Goal: Transaction & Acquisition: Purchase product/service

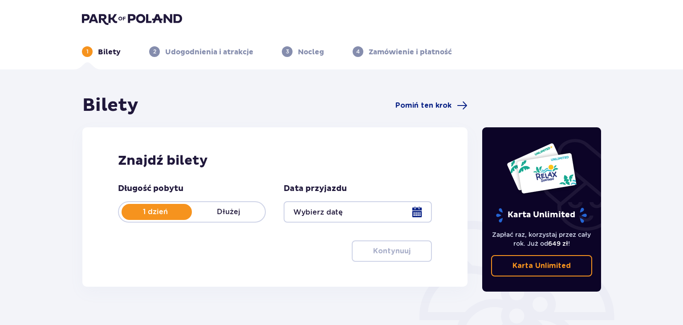
type input "08.10.25"
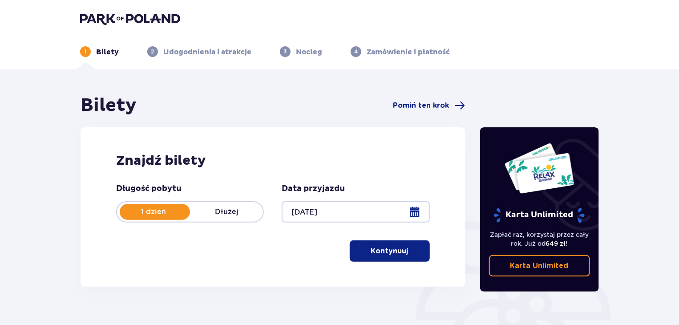
click at [362, 146] on div "Znajdź bilety Długość pobytu 1 dzień Dłużej Data przyjazdu 08.10.25 Kontynuuj P…" at bounding box center [273, 206] width 385 height 159
click at [101, 10] on header "1 Bilety 2 Udogodnienia i atrakcje 3 Nocleg 4 Zamówienie i płatność" at bounding box center [339, 34] width 679 height 69
click at [105, 17] on img at bounding box center [130, 18] width 100 height 12
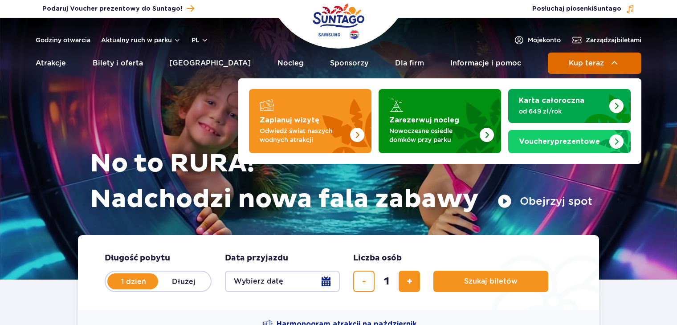
click at [594, 67] on button "Kup teraz" at bounding box center [594, 63] width 93 height 21
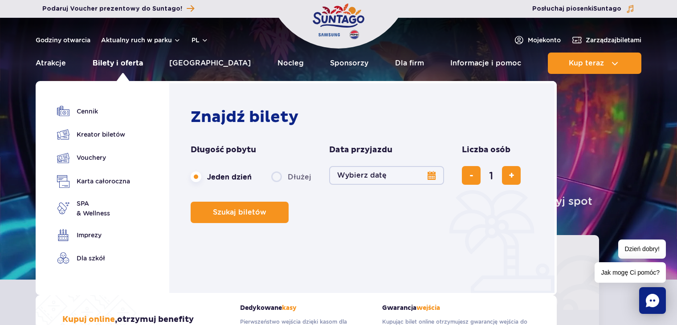
click at [110, 65] on link "Bilety i oferta" at bounding box center [118, 63] width 50 height 21
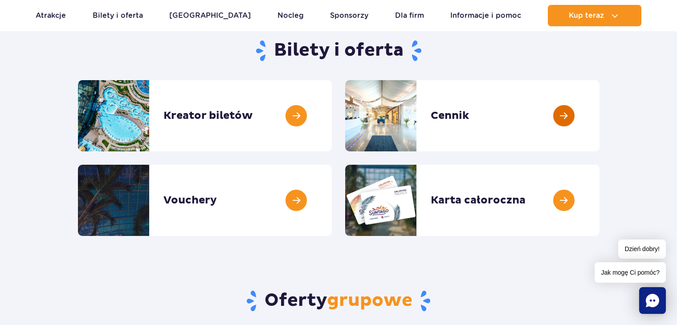
click at [599, 124] on link at bounding box center [599, 115] width 0 height 71
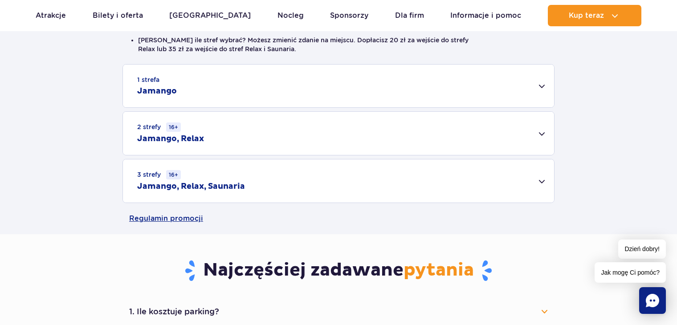
scroll to position [267, 0]
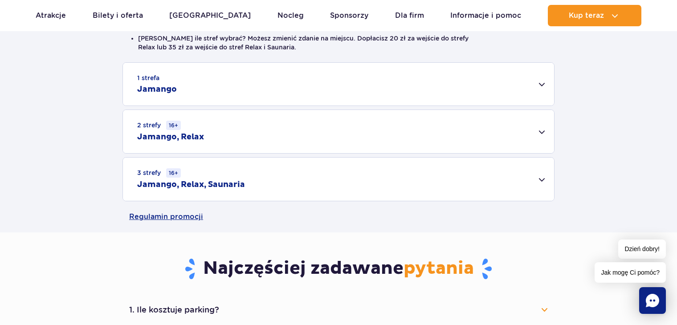
click at [544, 82] on div "1 strefa Jamango" at bounding box center [338, 84] width 431 height 43
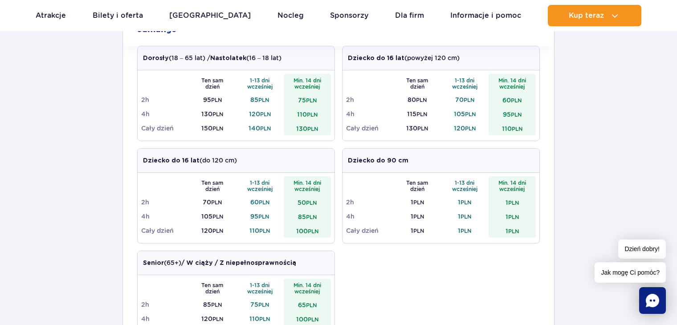
scroll to position [312, 0]
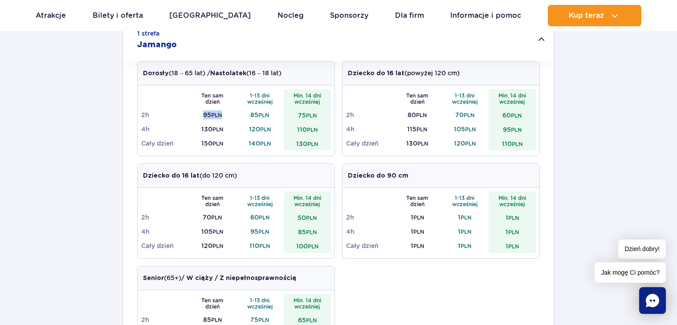
drag, startPoint x: 199, startPoint y: 115, endPoint x: 229, endPoint y: 115, distance: 29.8
click at [229, 115] on td "95 PLN" at bounding box center [213, 115] width 48 height 14
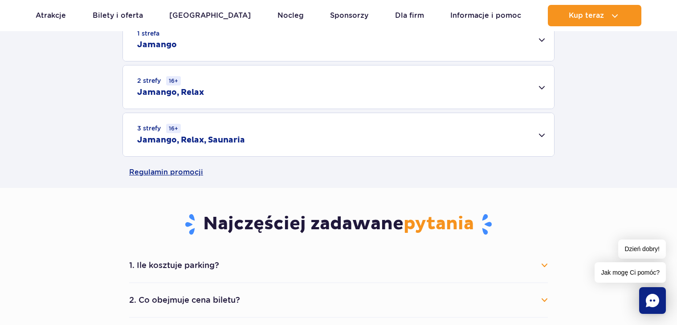
click at [546, 49] on div "1 strefa Jamango" at bounding box center [338, 39] width 431 height 43
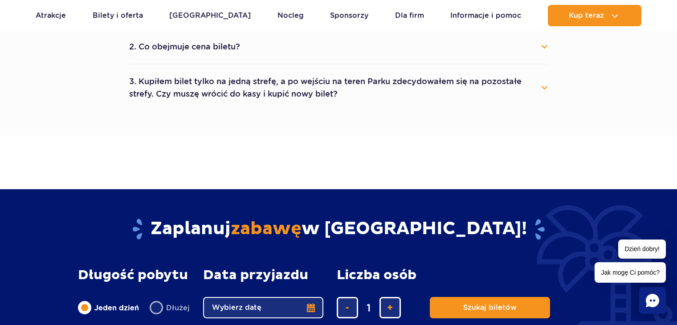
scroll to position [801, 0]
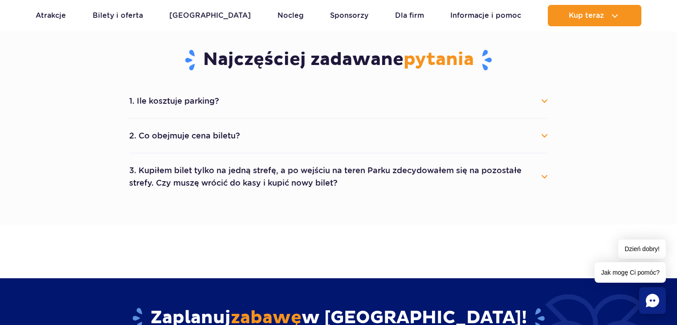
click at [546, 103] on button "1. Ile kosztuje parking?" at bounding box center [338, 101] width 418 height 20
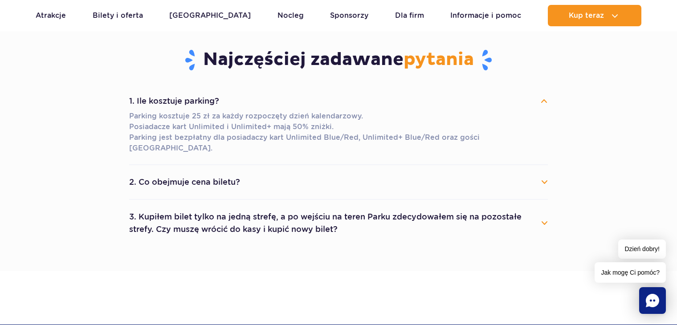
click at [546, 103] on button "1. Ile kosztuje parking?" at bounding box center [338, 101] width 418 height 20
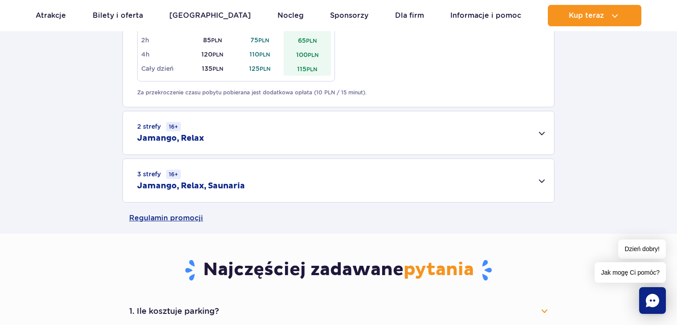
scroll to position [712, 0]
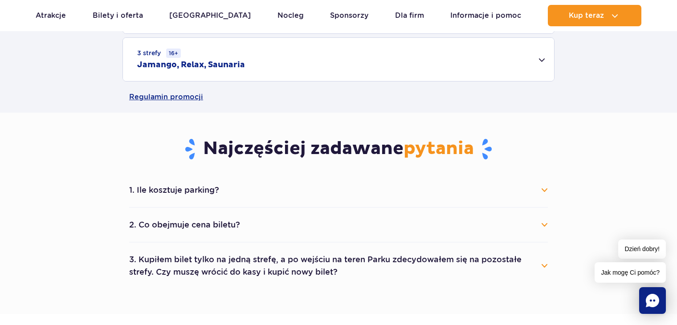
click at [542, 188] on button "1. Ile kosztuje parking?" at bounding box center [338, 190] width 418 height 20
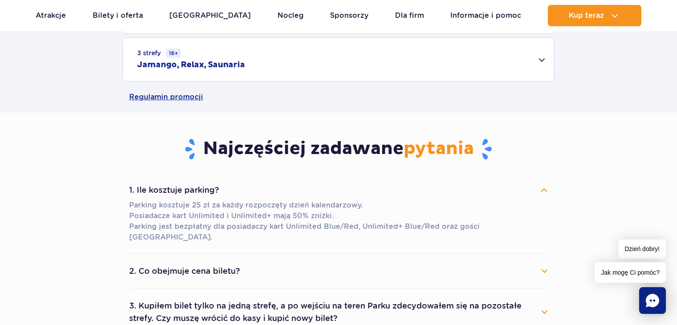
click at [541, 193] on button "1. Ile kosztuje parking?" at bounding box center [338, 190] width 418 height 20
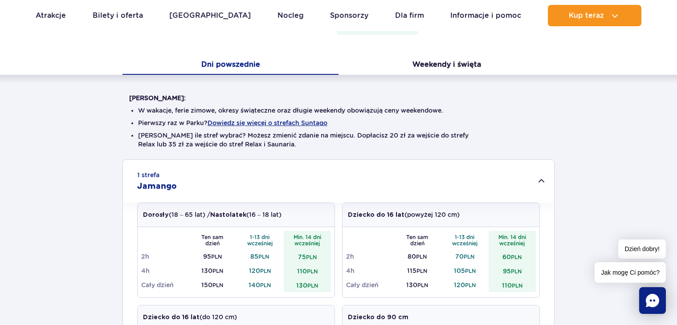
scroll to position [134, 0]
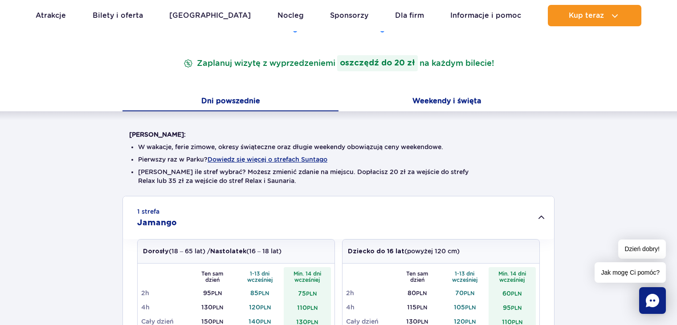
click at [448, 100] on button "Weekendy i święta" at bounding box center [446, 102] width 216 height 19
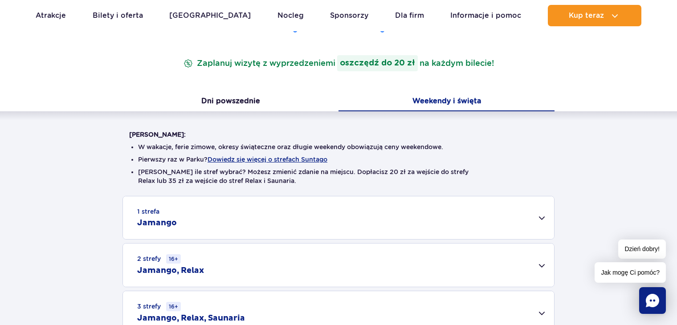
scroll to position [178, 0]
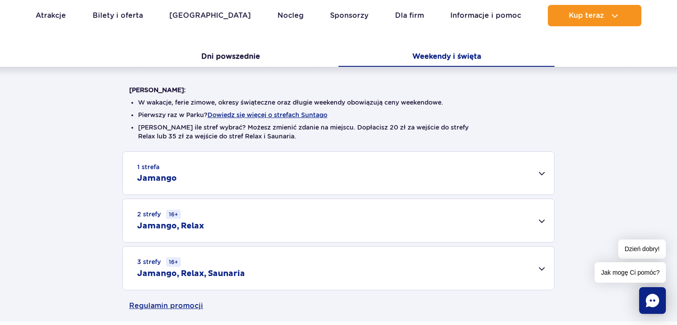
click at [548, 169] on div "1 strefa Jamango" at bounding box center [338, 173] width 431 height 43
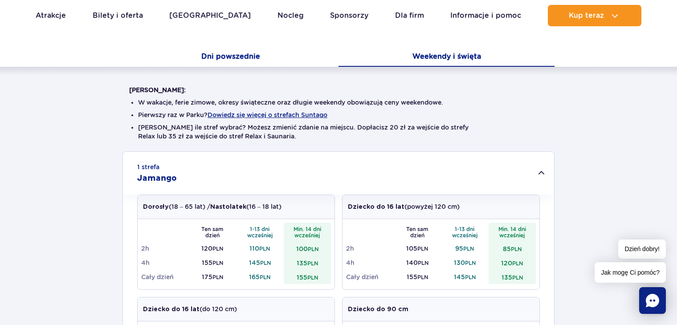
click at [260, 64] on button "Dni powszednie" at bounding box center [230, 57] width 216 height 19
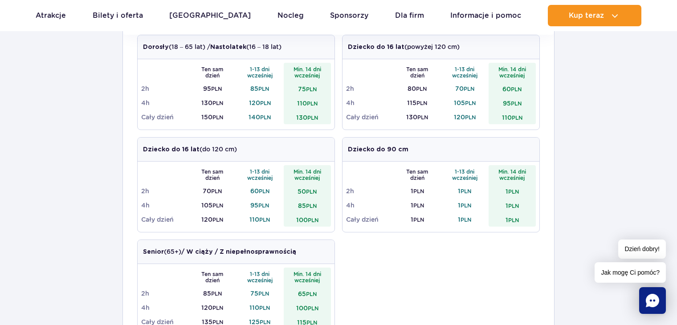
scroll to position [356, 0]
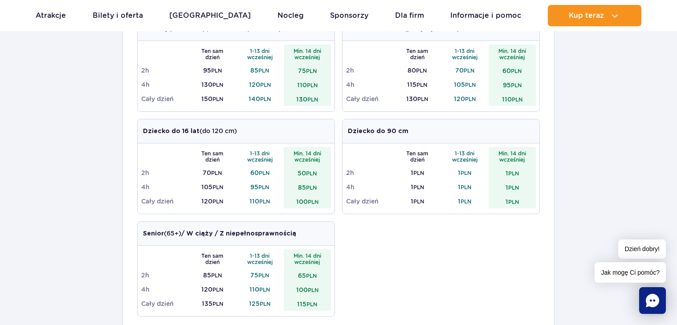
click at [1, 74] on div "1 strefa Jamango Dorosły (18 – 65 lat) / Nastolatek (16 – 18 lat) Ten sam dzień…" at bounding box center [338, 205] width 677 height 464
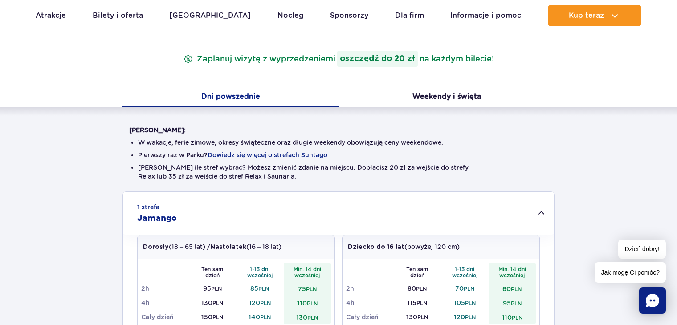
scroll to position [134, 0]
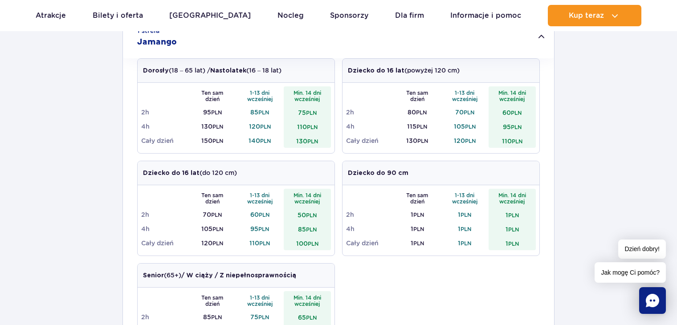
scroll to position [356, 0]
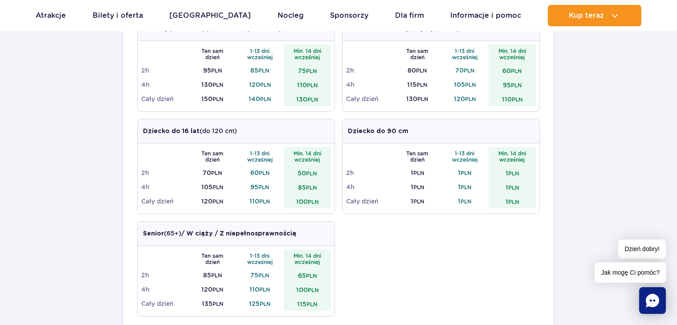
click at [58, 130] on div "1 strefa Jamango Dorosły (18 – 65 lat) / Nastolatek (16 – 18 lat) Ten sam dzień…" at bounding box center [338, 205] width 677 height 464
drag, startPoint x: 58, startPoint y: 130, endPoint x: 39, endPoint y: 93, distance: 41.4
click at [39, 93] on div "1 strefa Jamango Dorosły (18 – 65 lat) / Nastolatek (16 – 18 lat) Ten sam dzień…" at bounding box center [338, 205] width 677 height 464
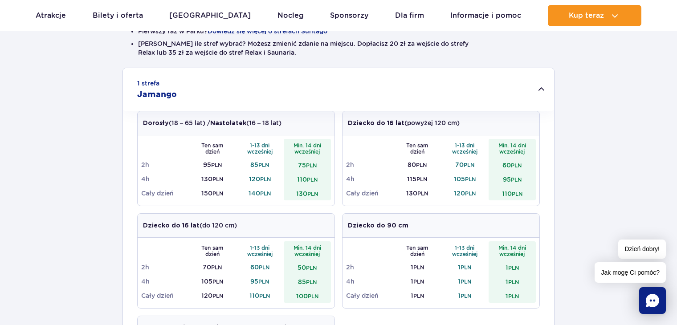
scroll to position [267, 0]
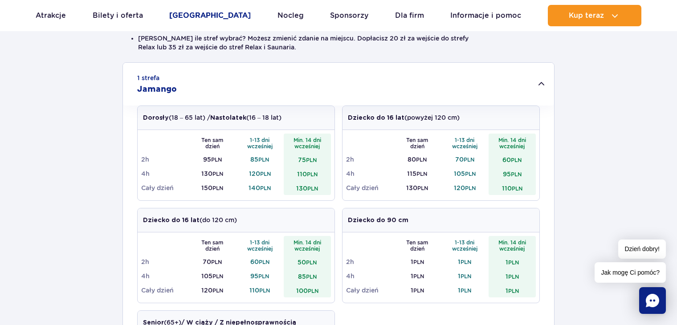
click at [208, 21] on link "Poznaj park" at bounding box center [209, 15] width 81 height 21
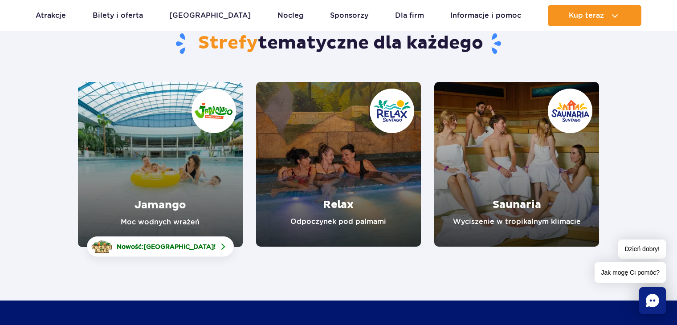
click at [177, 206] on link "Jamango" at bounding box center [160, 164] width 165 height 165
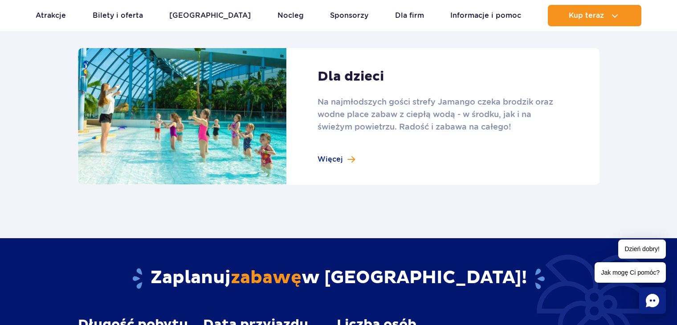
scroll to position [1246, 0]
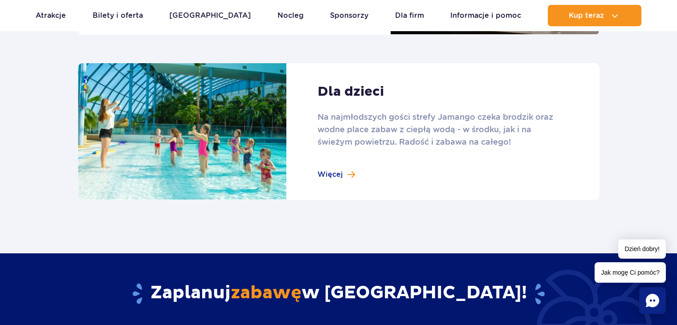
click at [336, 177] on link at bounding box center [338, 131] width 521 height 137
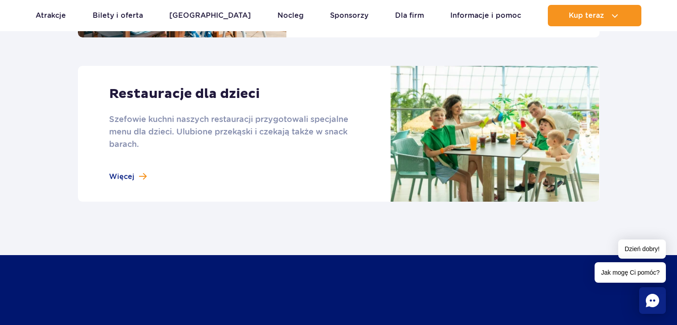
scroll to position [1068, 0]
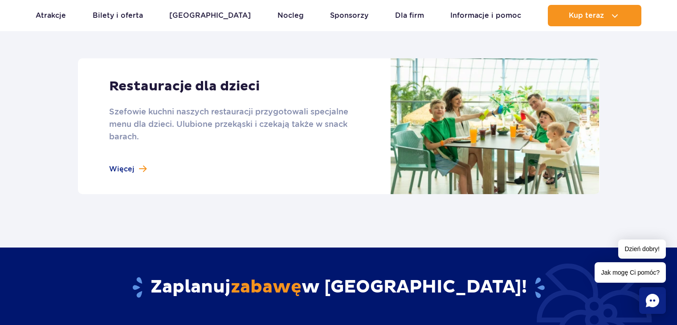
drag, startPoint x: 109, startPoint y: 43, endPoint x: 98, endPoint y: 43, distance: 11.1
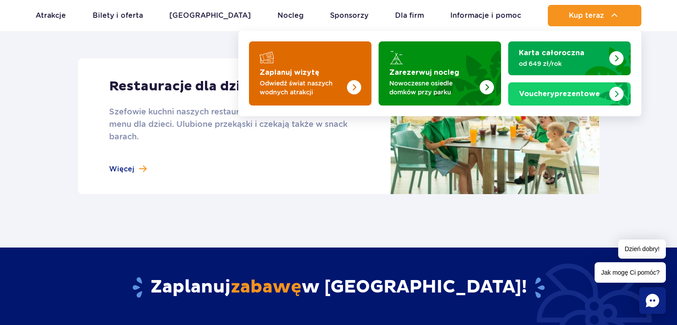
click at [325, 89] on p "Odwiedź świat naszych wodnych atrakcji" at bounding box center [303, 88] width 87 height 18
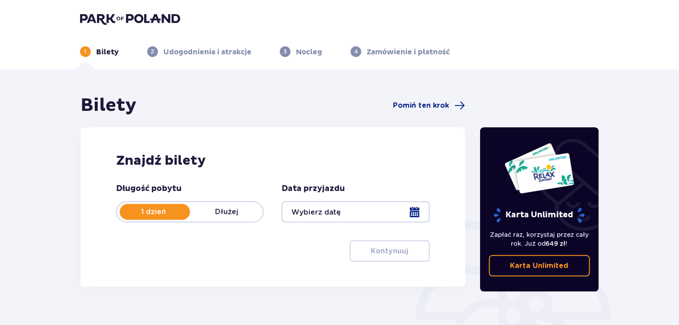
click at [366, 213] on div at bounding box center [356, 211] width 148 height 21
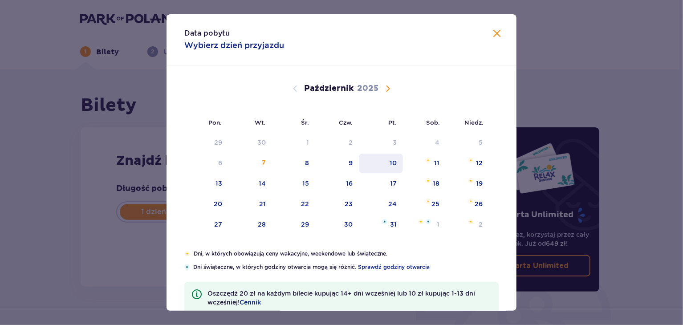
click at [379, 162] on div "10" at bounding box center [381, 164] width 44 height 20
type input "[DATE]"
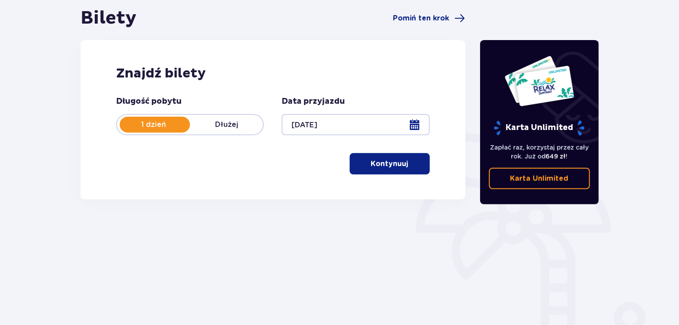
scroll to position [89, 0]
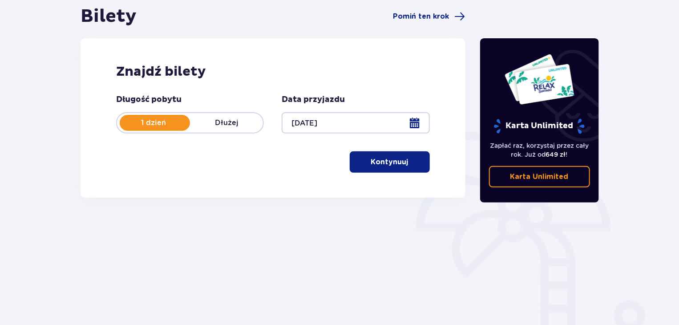
click at [323, 117] on div at bounding box center [356, 122] width 148 height 21
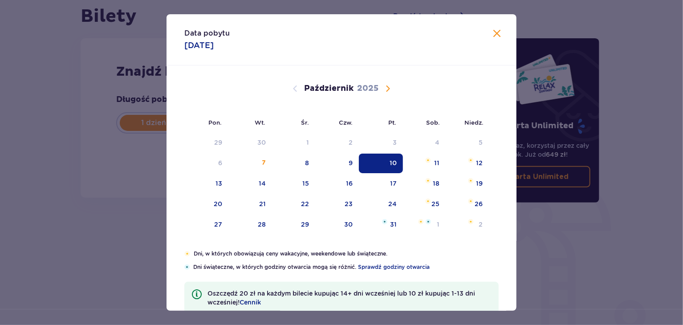
click at [136, 197] on div "Data pobytu [DATE] Pon. Wt. Śr. Czw. Pt. Sob. [GEOGRAPHIC_DATA]. [DATE] 1 2 3 4…" at bounding box center [341, 162] width 683 height 325
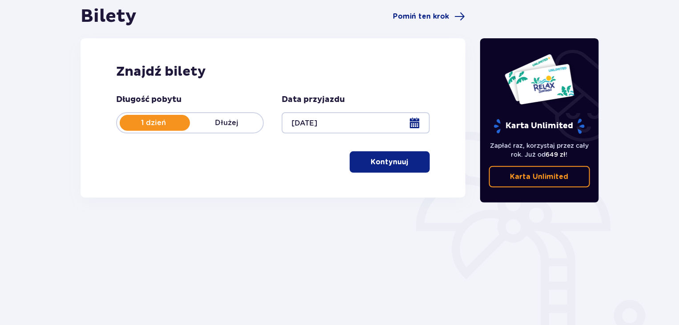
click at [404, 163] on button "Kontynuuj" at bounding box center [390, 161] width 80 height 21
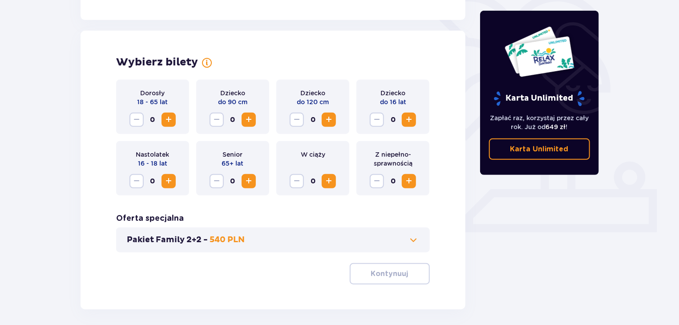
scroll to position [248, 0]
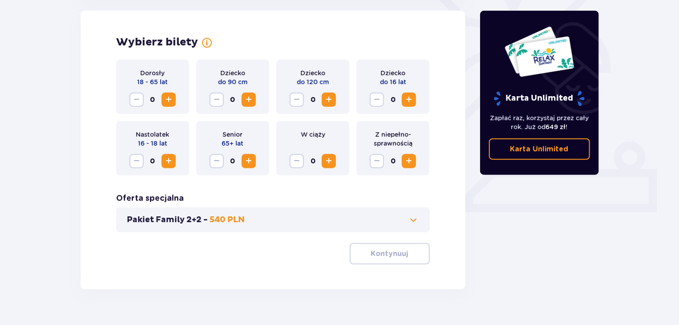
click at [168, 101] on span "Zwiększ" at bounding box center [168, 99] width 11 height 11
click at [330, 103] on span "Zwiększ" at bounding box center [329, 99] width 11 height 11
click at [297, 101] on span "Zmniejsz" at bounding box center [297, 99] width 11 height 11
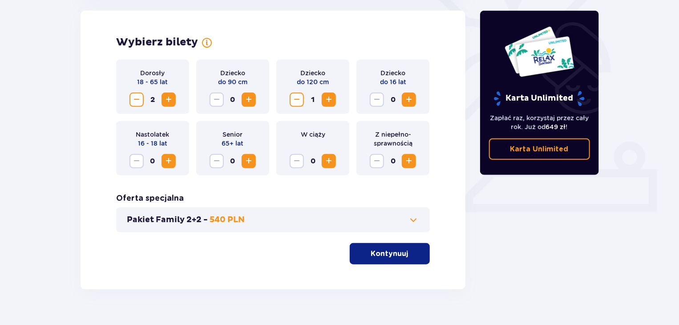
click at [409, 255] on span "button" at bounding box center [410, 253] width 11 height 11
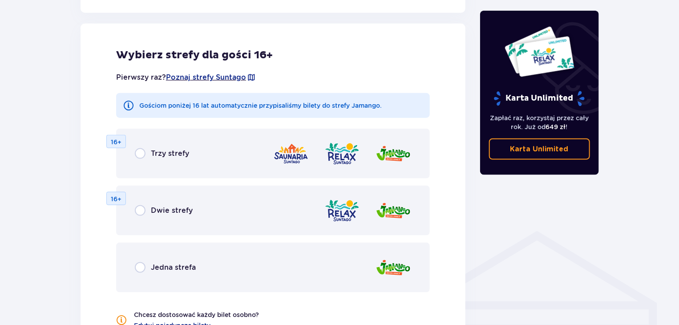
scroll to position [494, 0]
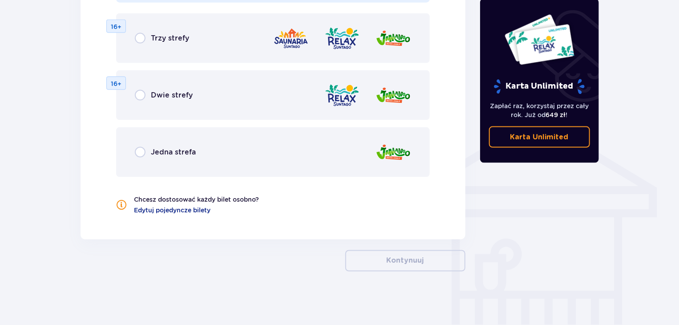
click at [159, 158] on div "Jedna strefa" at bounding box center [273, 152] width 314 height 50
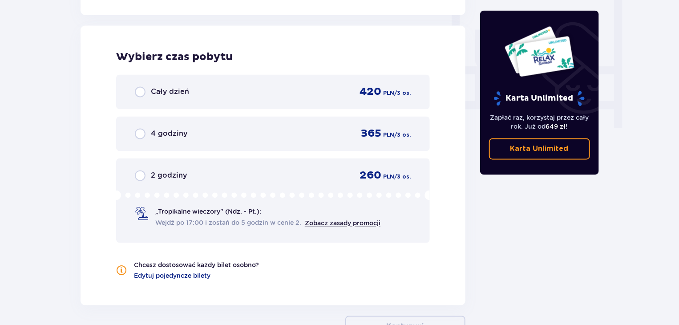
scroll to position [836, 0]
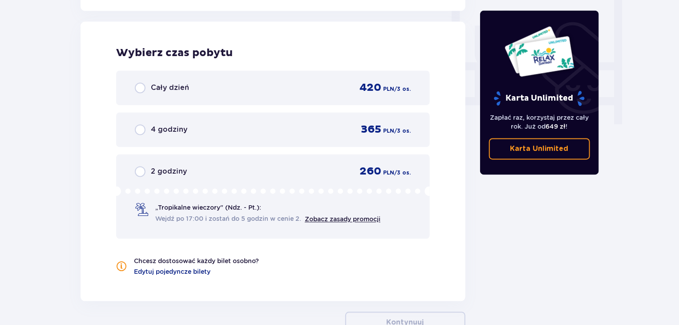
click at [382, 169] on span "260" at bounding box center [371, 171] width 22 height 13
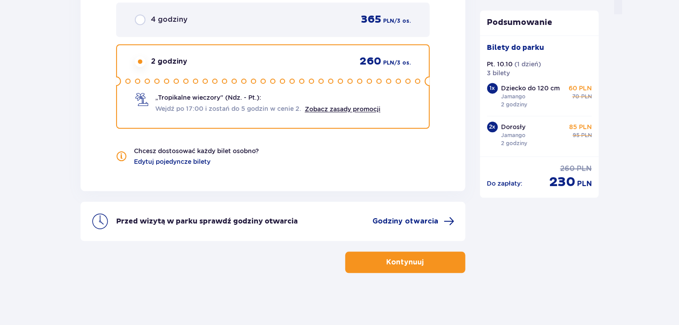
scroll to position [901, 0]
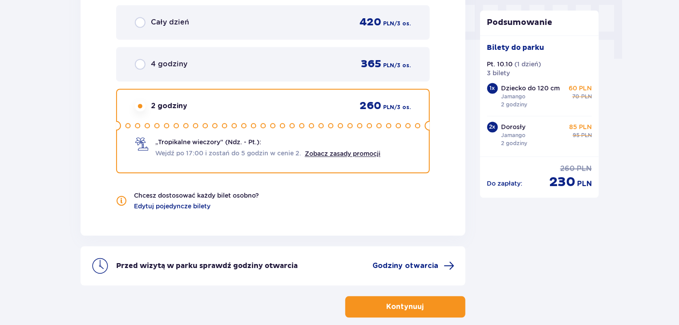
drag, startPoint x: 532, startPoint y: 212, endPoint x: 491, endPoint y: 240, distance: 49.0
click at [411, 309] on p "Kontynuuj" at bounding box center [405, 307] width 37 height 10
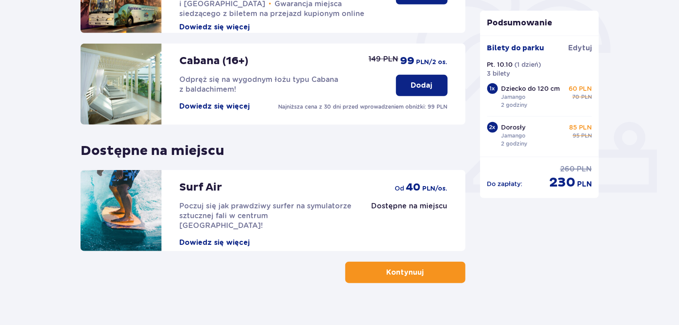
scroll to position [278, 0]
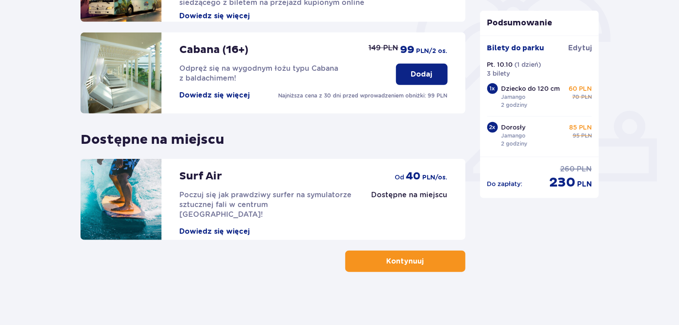
click at [456, 256] on button "Kontynuuj" at bounding box center [405, 261] width 120 height 21
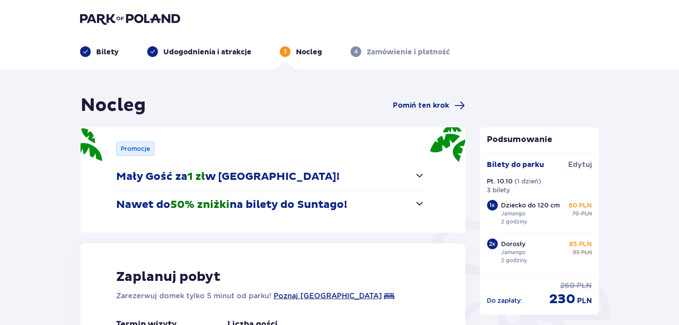
scroll to position [38, 0]
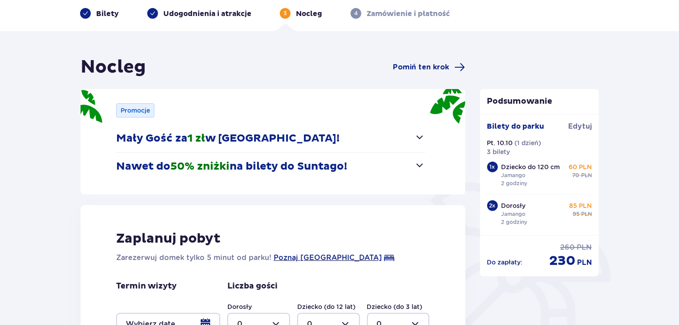
click at [423, 136] on span "button" at bounding box center [420, 137] width 11 height 11
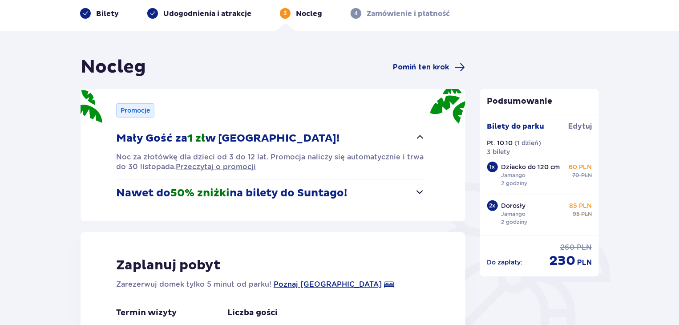
click at [418, 139] on span "button" at bounding box center [420, 137] width 11 height 11
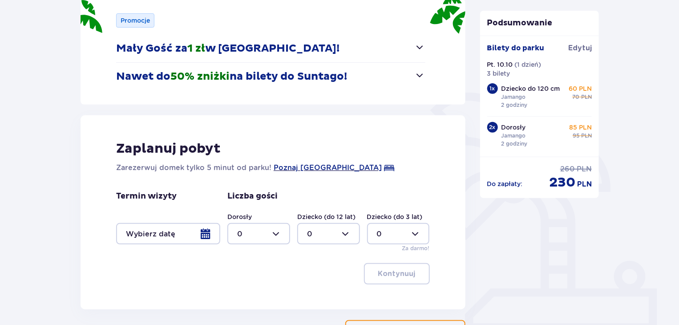
scroll to position [64, 0]
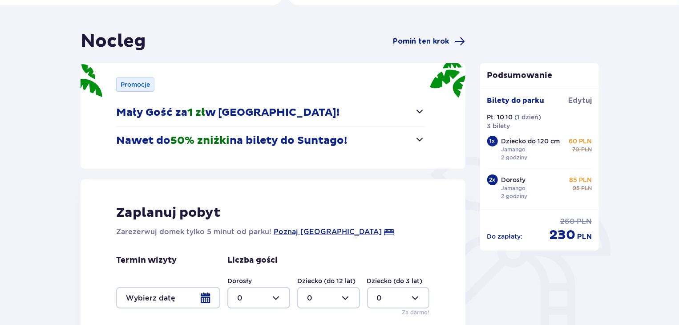
click at [422, 140] on span "button" at bounding box center [420, 139] width 11 height 11
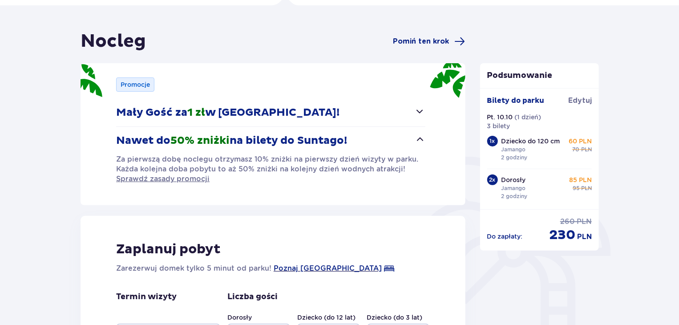
click at [422, 140] on span "button" at bounding box center [420, 139] width 11 height 11
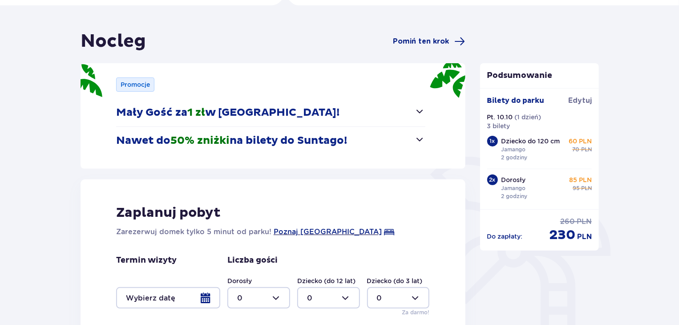
click at [434, 49] on div "Nocleg Pomiń ten krok" at bounding box center [273, 41] width 385 height 22
click at [434, 46] on span "Pomiń ten krok" at bounding box center [422, 42] width 56 height 10
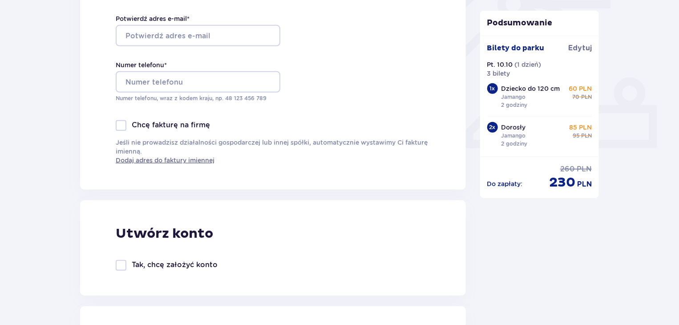
scroll to position [45, 0]
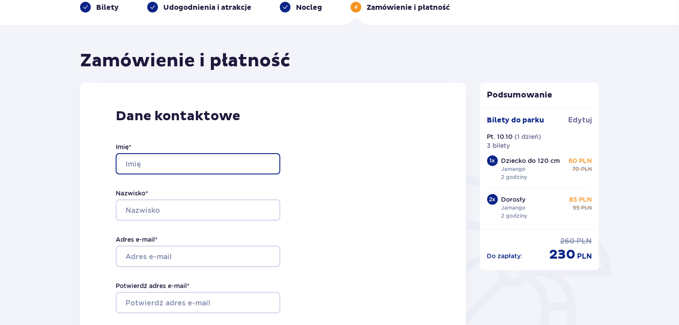
click at [191, 158] on input "Imię *" at bounding box center [198, 163] width 165 height 21
type input "[PERSON_NAME]"
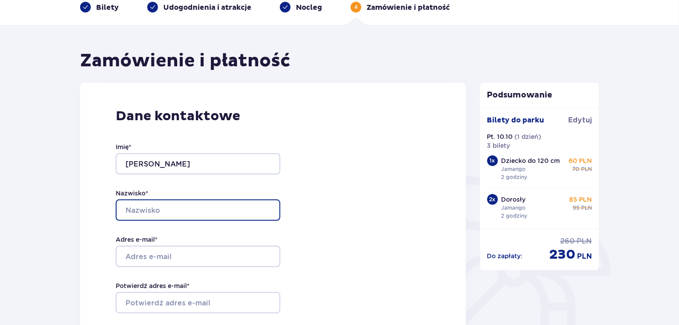
type input "[PERSON_NAME]"
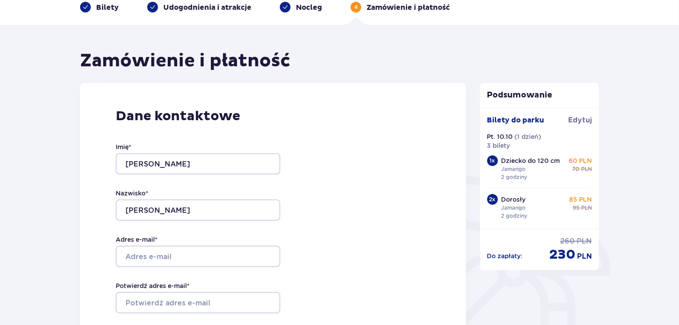
type input "[PHONE_NUMBER]"
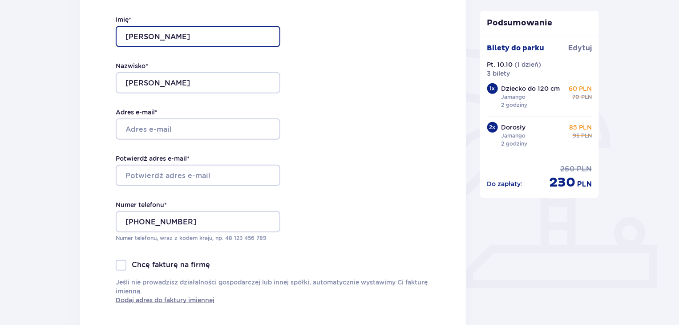
scroll to position [178, 0]
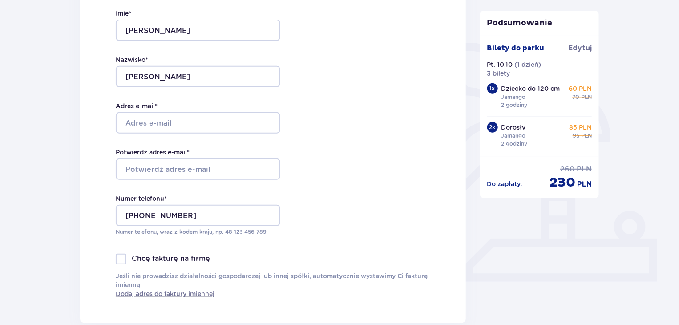
click at [184, 96] on div "Imię * [PERSON_NAME] * [PERSON_NAME] Adres e-mail * Potwierdź adres e-mail * Nu…" at bounding box center [198, 122] width 165 height 263
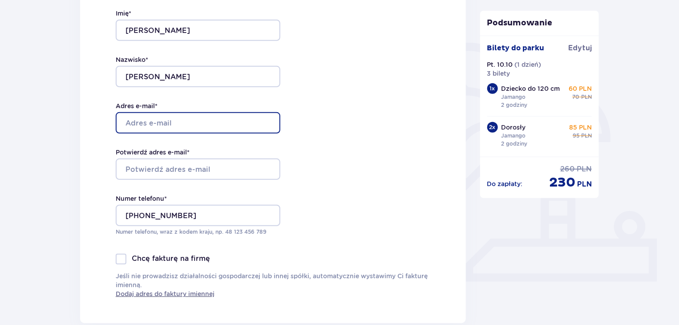
click at [196, 116] on input "Adres e-mail *" at bounding box center [198, 122] width 165 height 21
type input "[PERSON_NAME][EMAIL_ADDRESS][DOMAIN_NAME]"
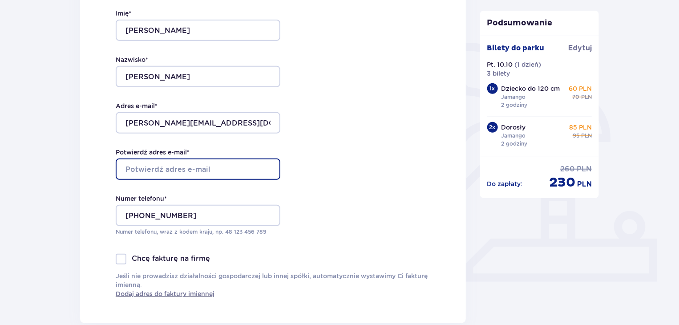
type input "[PERSON_NAME][EMAIL_ADDRESS][DOMAIN_NAME]"
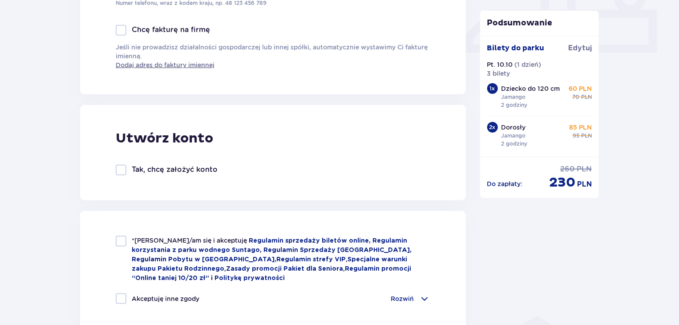
scroll to position [534, 0]
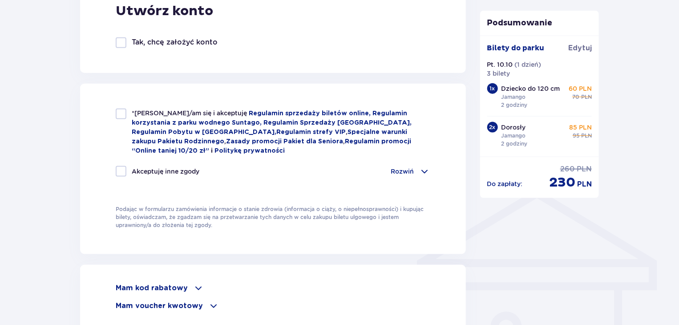
click at [123, 114] on div at bounding box center [121, 114] width 11 height 11
checkbox input "true"
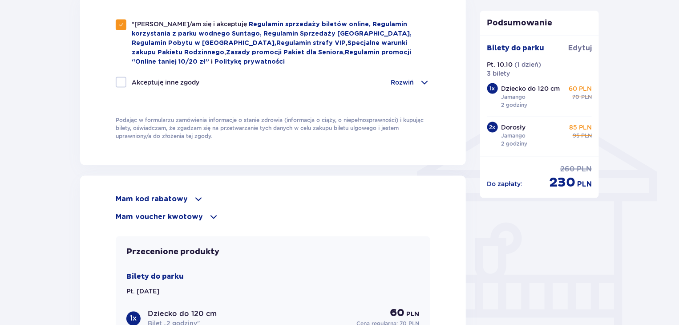
click at [200, 195] on span at bounding box center [198, 199] width 11 height 11
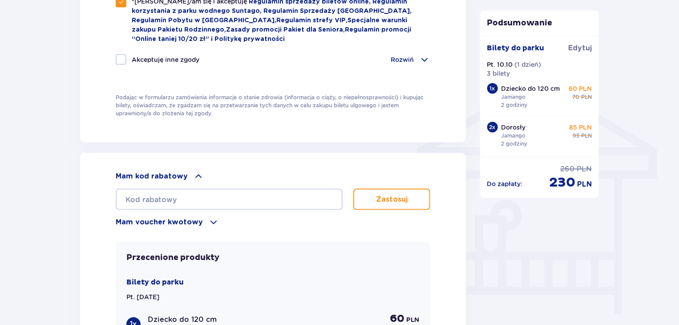
scroll to position [668, 0]
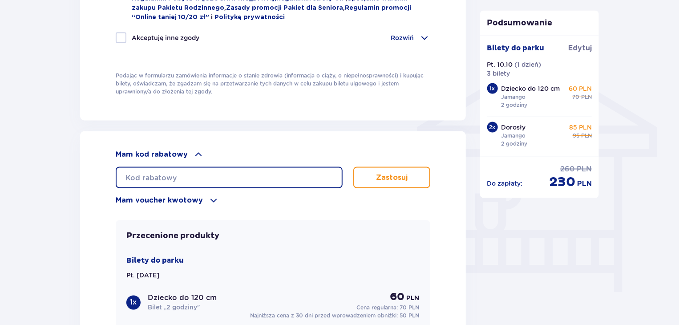
click at [279, 181] on input "text" at bounding box center [229, 177] width 227 height 21
type input "LDDCWJO87CVZDA"
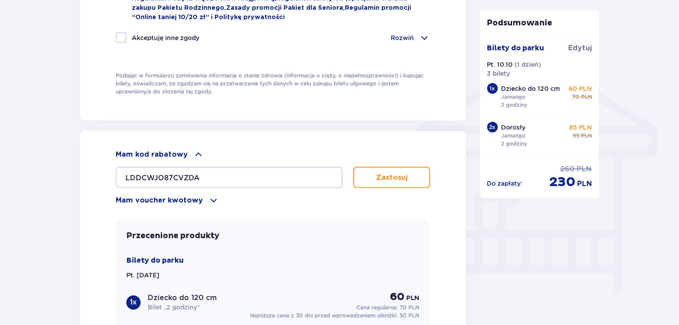
click at [390, 175] on p "Zastosuj" at bounding box center [392, 178] width 32 height 10
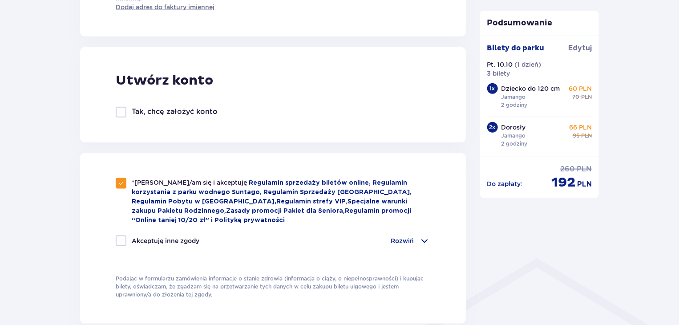
scroll to position [463, 0]
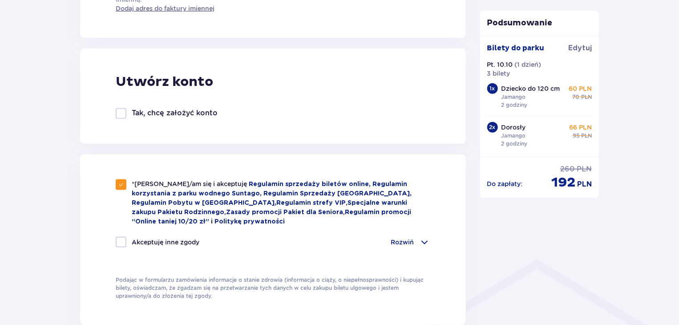
click at [418, 238] on div "Rozwiń" at bounding box center [410, 242] width 39 height 11
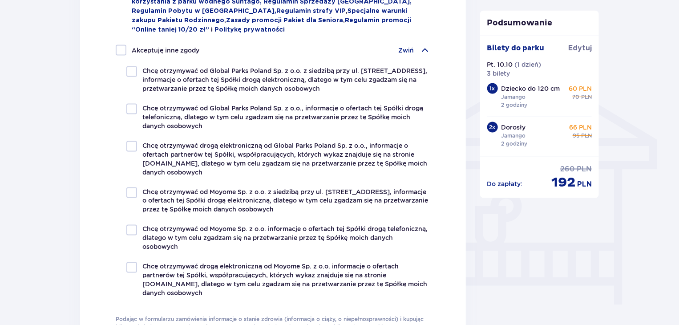
scroll to position [552, 0]
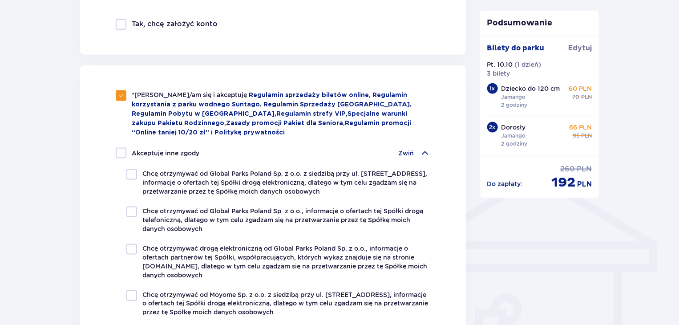
click at [421, 150] on span at bounding box center [425, 153] width 11 height 11
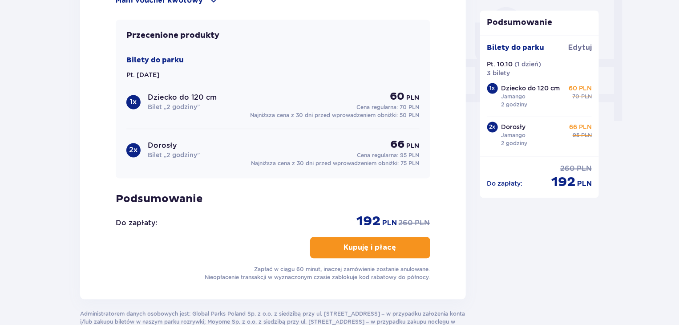
scroll to position [890, 0]
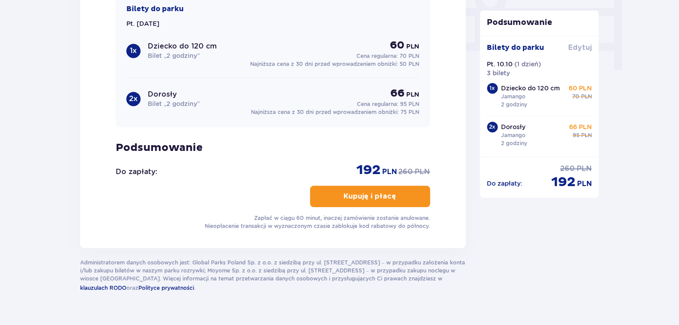
click at [587, 48] on span "Edytuj" at bounding box center [580, 48] width 24 height 10
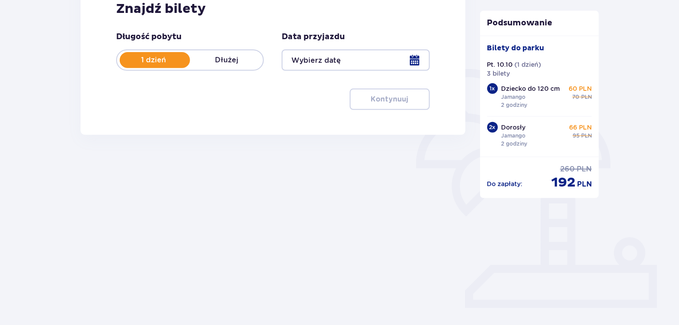
scroll to position [151, 0]
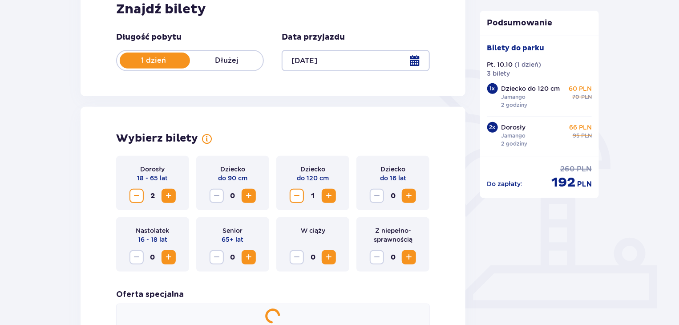
type input "[DATE]"
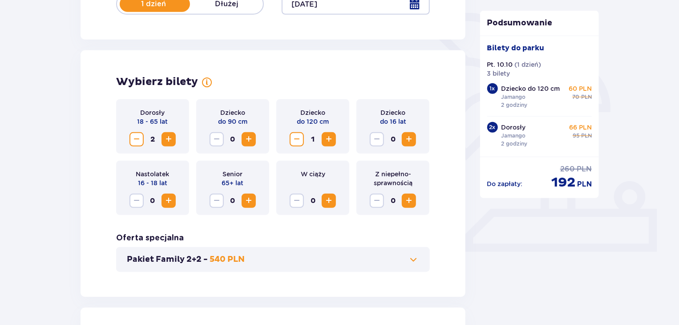
scroll to position [223, 0]
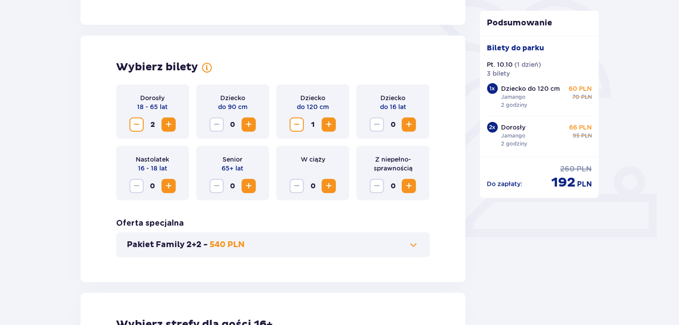
click at [419, 244] on span at bounding box center [414, 245] width 11 height 11
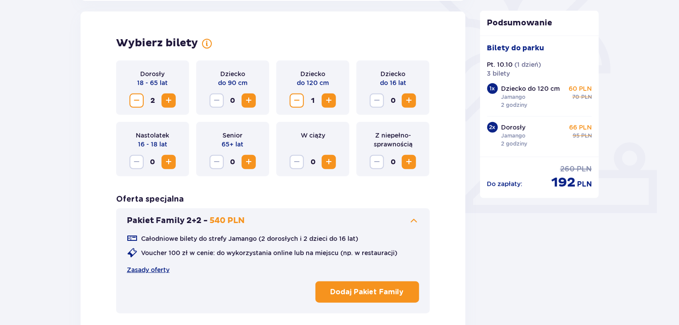
scroll to position [248, 0]
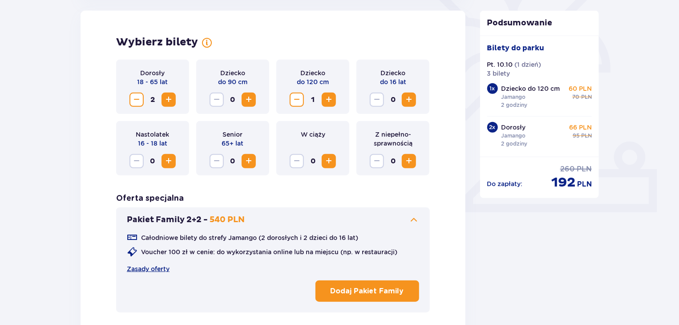
click at [418, 215] on span at bounding box center [414, 220] width 11 height 11
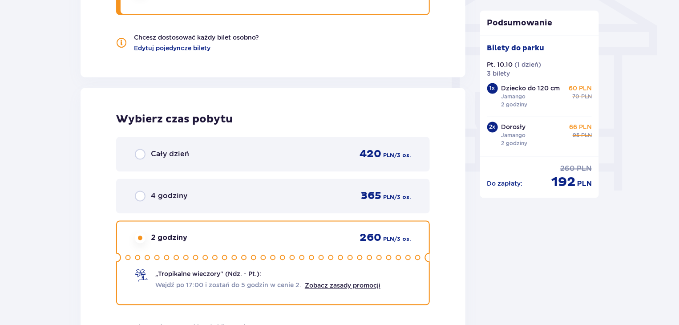
scroll to position [782, 0]
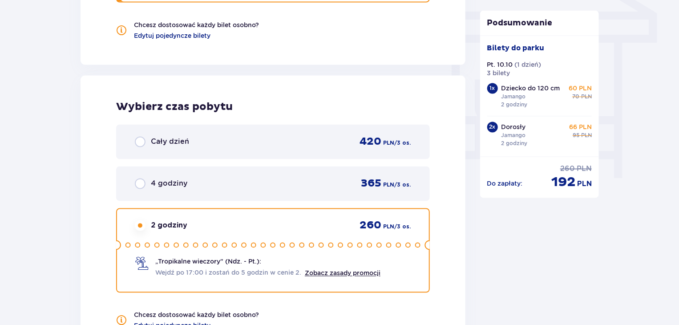
click at [227, 189] on div "4 godziny 365 PLN / 3 os." at bounding box center [273, 183] width 276 height 13
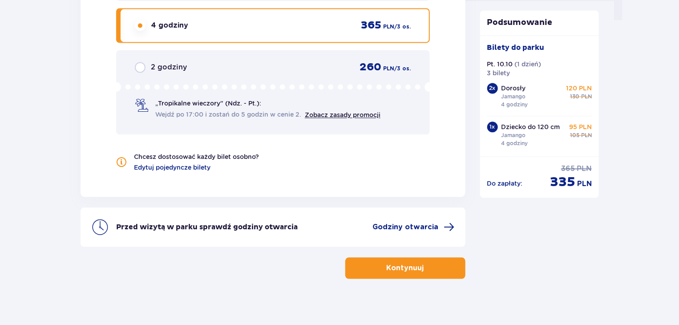
scroll to position [946, 0]
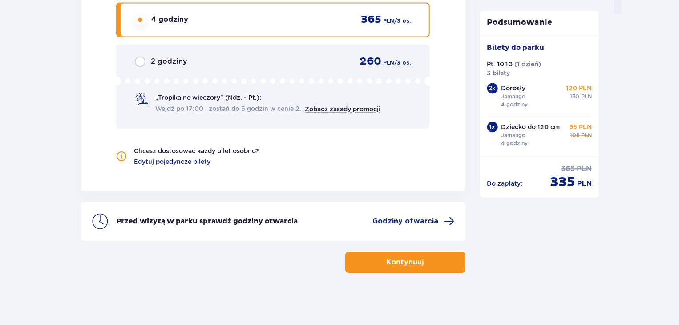
click at [220, 57] on div "2 godziny 260 PLN / 3 os." at bounding box center [273, 61] width 276 height 13
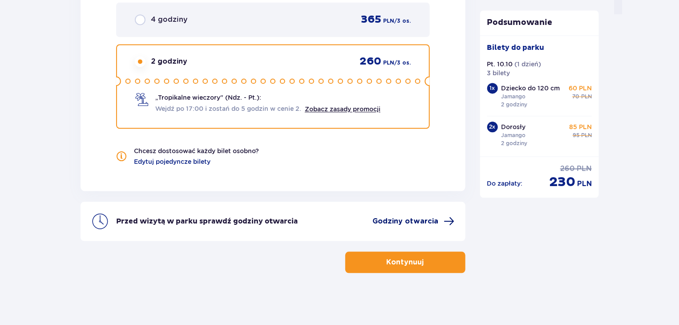
click at [398, 221] on span "Godziny otwarcia" at bounding box center [406, 221] width 66 height 10
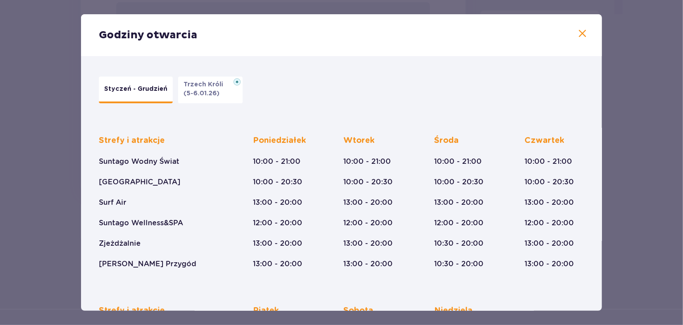
click at [579, 31] on span at bounding box center [582, 33] width 11 height 11
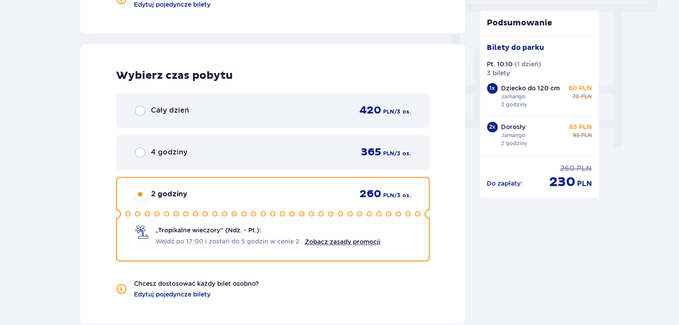
scroll to position [812, 0]
drag, startPoint x: 514, startPoint y: 254, endPoint x: 517, endPoint y: 267, distance: 12.7
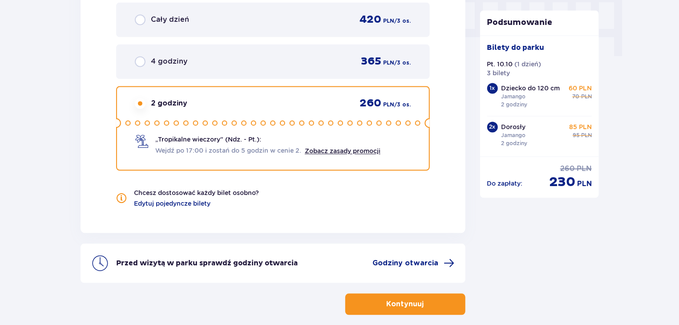
scroll to position [946, 0]
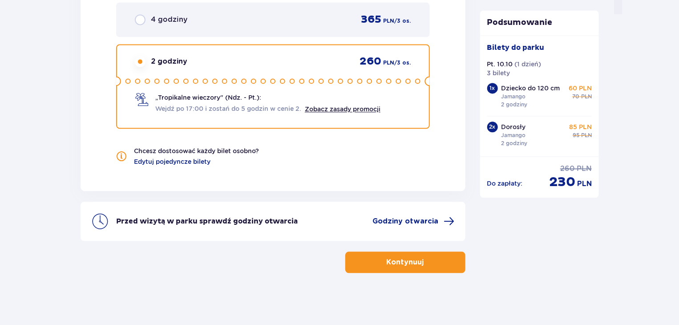
click at [425, 269] on button "Kontynuuj" at bounding box center [405, 262] width 120 height 21
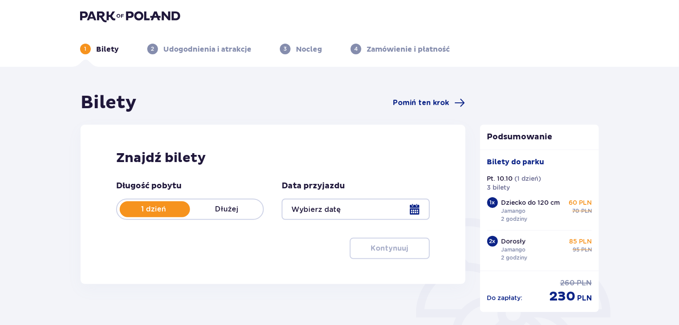
type input "[DATE]"
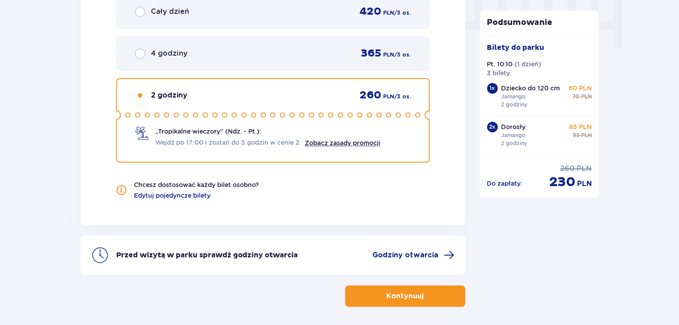
scroll to position [946, 0]
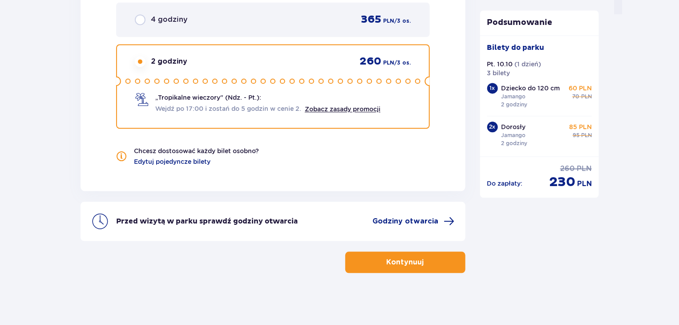
click at [426, 207] on div "Przed wizytą w parku sprawdź godziny otwarcia Godziny otwarcia" at bounding box center [273, 221] width 385 height 39
click at [428, 220] on span "Godziny otwarcia" at bounding box center [406, 221] width 66 height 10
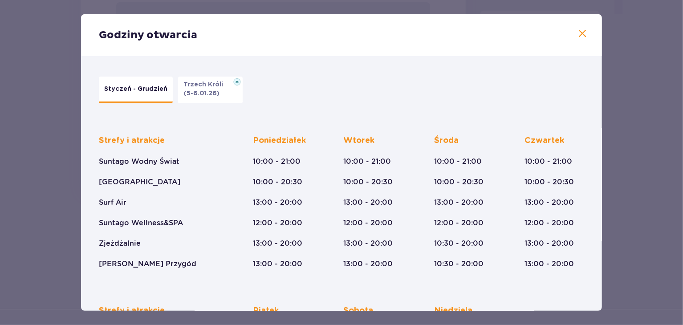
click at [577, 30] on span at bounding box center [582, 33] width 11 height 11
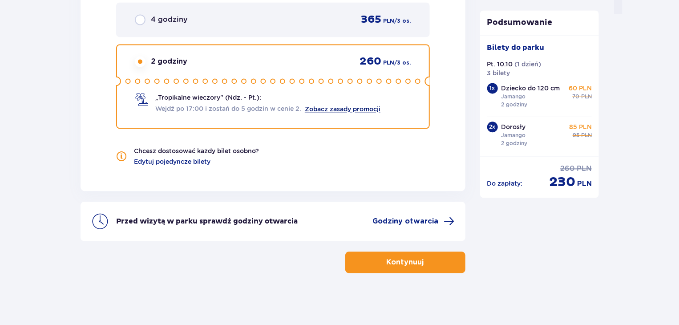
click at [325, 106] on link "Zobacz zasady promocji" at bounding box center [343, 109] width 76 height 7
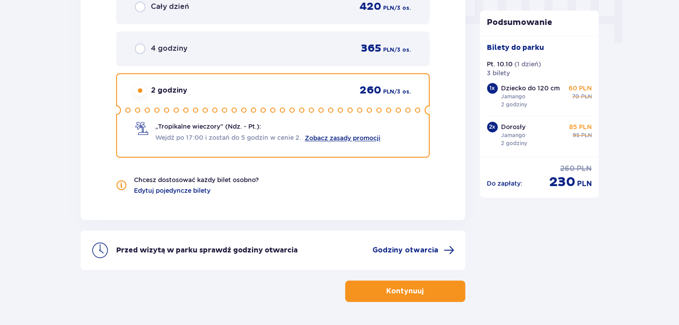
scroll to position [901, 0]
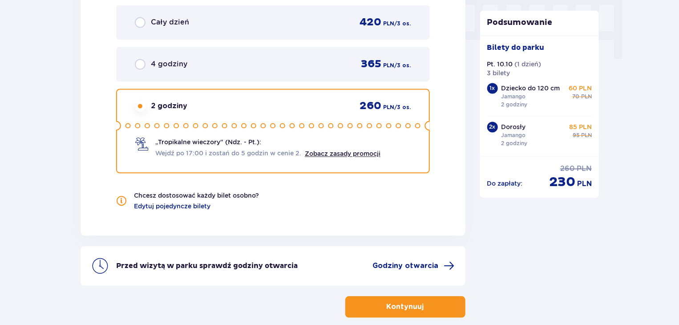
click at [429, 301] on span "button" at bounding box center [426, 306] width 11 height 11
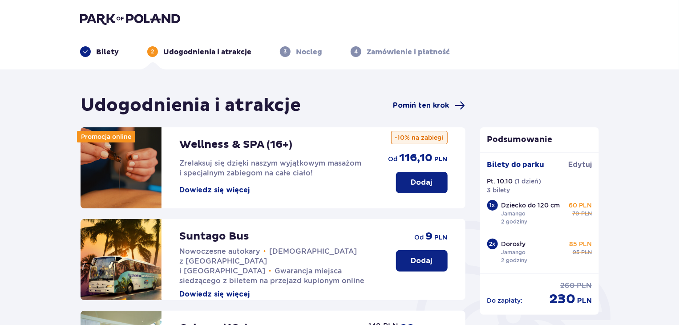
click at [426, 108] on span "Pomiń ten krok" at bounding box center [422, 106] width 56 height 10
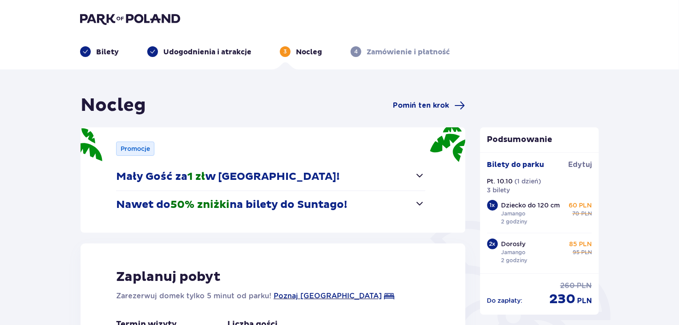
click at [426, 108] on span "Pomiń ten krok" at bounding box center [422, 106] width 56 height 10
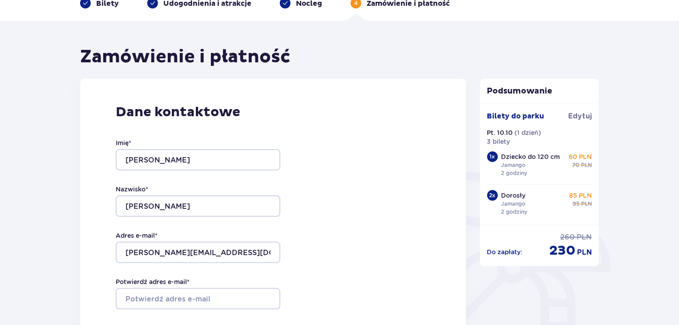
scroll to position [223, 0]
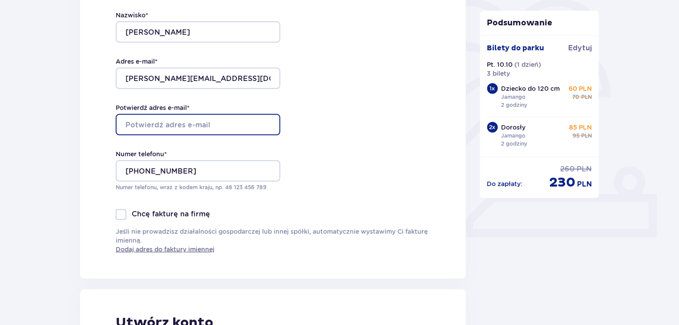
click at [207, 132] on input "Potwierdź adres e-mail *" at bounding box center [198, 124] width 165 height 21
type input "[PERSON_NAME][EMAIL_ADDRESS][DOMAIN_NAME]"
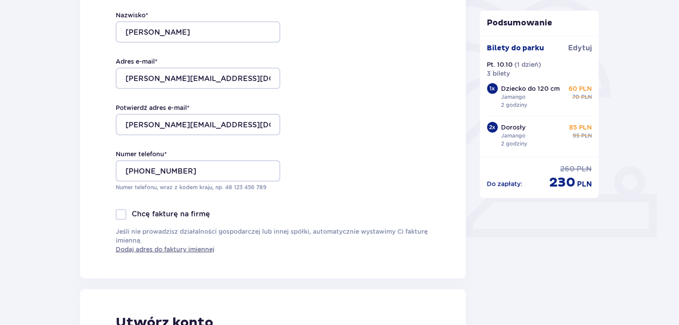
click at [334, 144] on div "Dane kontaktowe Imię * [PERSON_NAME] * [PERSON_NAME] Adres e-mail * [PERSON_NAM…" at bounding box center [273, 92] width 386 height 374
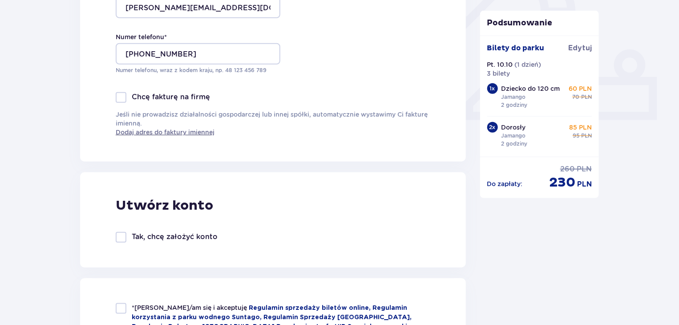
scroll to position [445, 0]
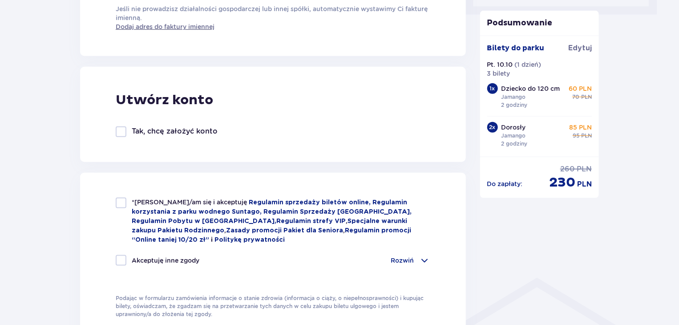
click at [176, 197] on div "*Zapoznałem/am się i akceptuję Regulamin sprzedaży biletów online, Regulamin ko…" at bounding box center [273, 258] width 386 height 171
click at [116, 202] on div at bounding box center [121, 203] width 11 height 11
checkbox input "true"
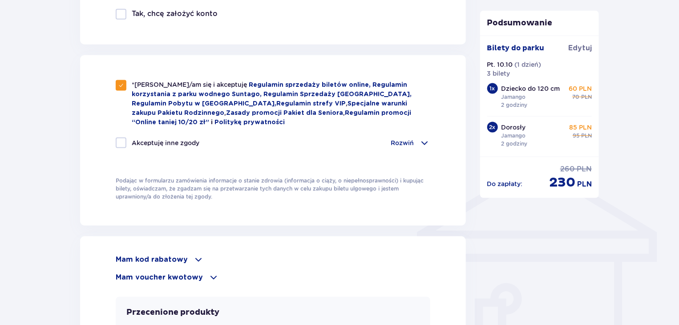
scroll to position [668, 0]
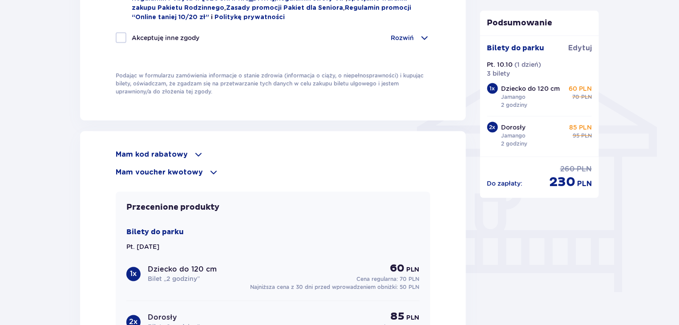
click at [181, 154] on p "Mam kod rabatowy" at bounding box center [152, 155] width 72 height 10
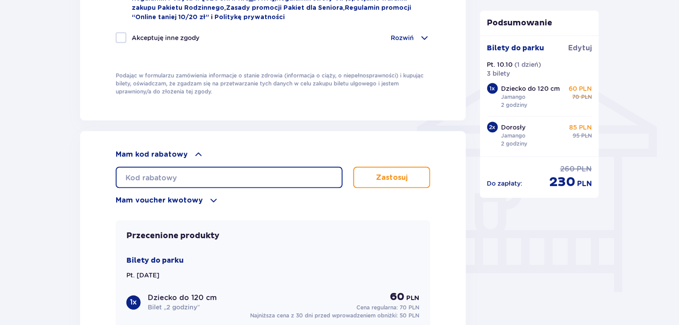
click at [181, 179] on input "text" at bounding box center [229, 177] width 227 height 21
type input "LDDCWJO87CVZDA"
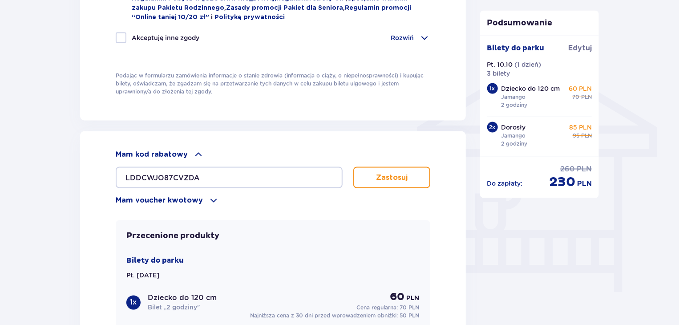
click at [390, 174] on p "Zastosuj" at bounding box center [392, 178] width 32 height 10
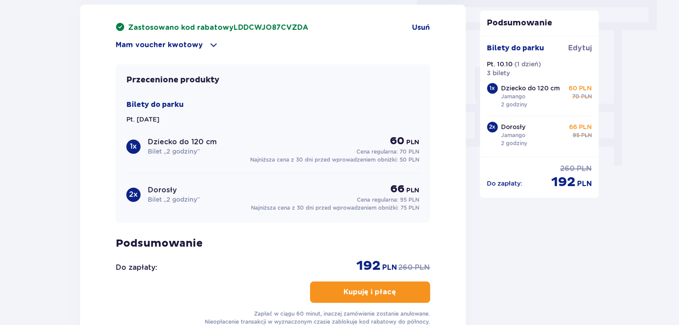
scroll to position [801, 0]
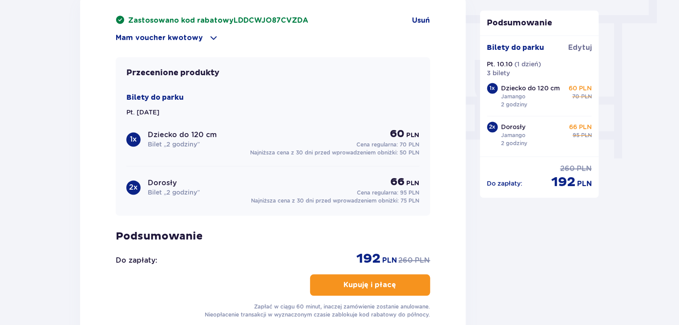
click at [377, 285] on p "Kupuję i płacę" at bounding box center [370, 285] width 53 height 10
